Goal: Task Accomplishment & Management: Manage account settings

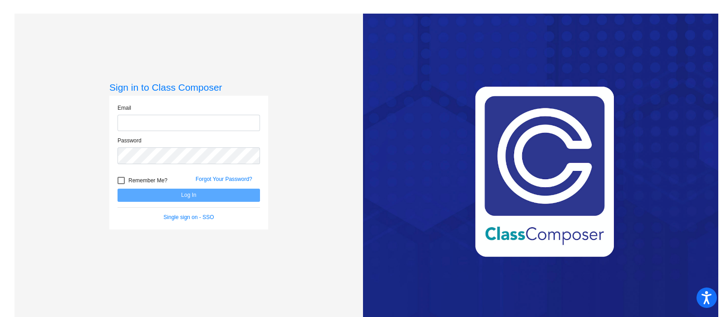
type input "[EMAIL_ADDRESS][DOMAIN_NAME]"
click at [173, 191] on button "Log In" at bounding box center [188, 195] width 142 height 13
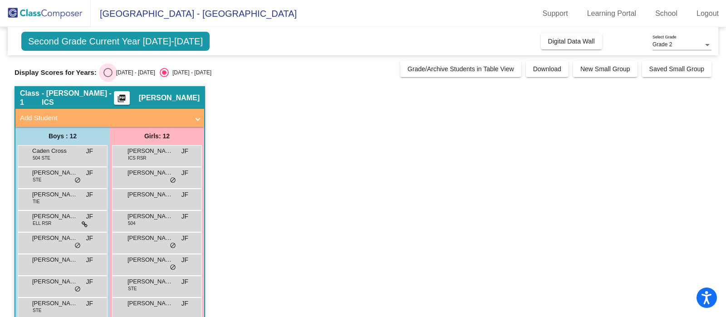
click at [105, 74] on div "Select an option" at bounding box center [107, 72] width 9 height 9
click at [107, 77] on input "[DATE] - [DATE]" at bounding box center [107, 77] width 0 height 0
radio input "true"
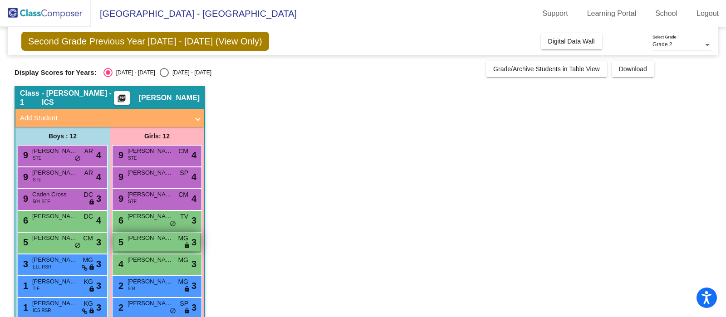
click at [149, 243] on div "5 [PERSON_NAME] MG lock do_not_disturb_alt 3" at bounding box center [156, 242] width 87 height 19
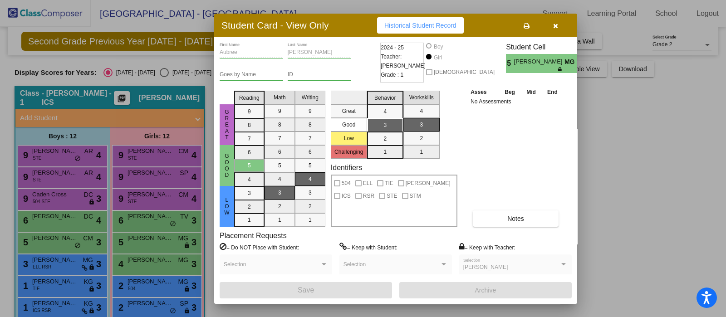
click at [557, 26] on icon "button" at bounding box center [555, 26] width 5 height 6
